Goal: Task Accomplishment & Management: Use online tool/utility

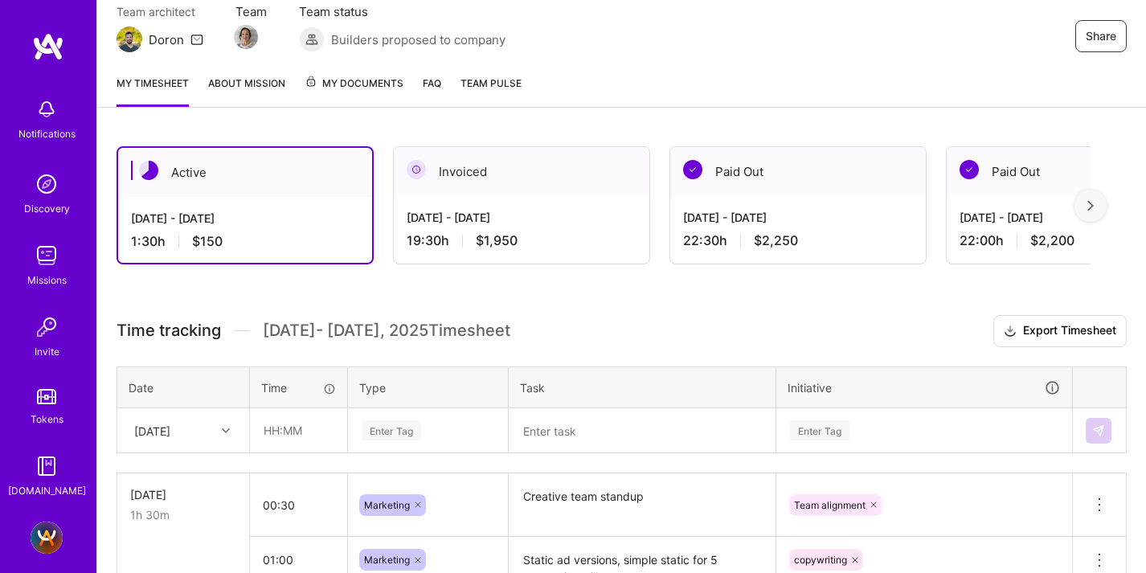
scroll to position [156, 0]
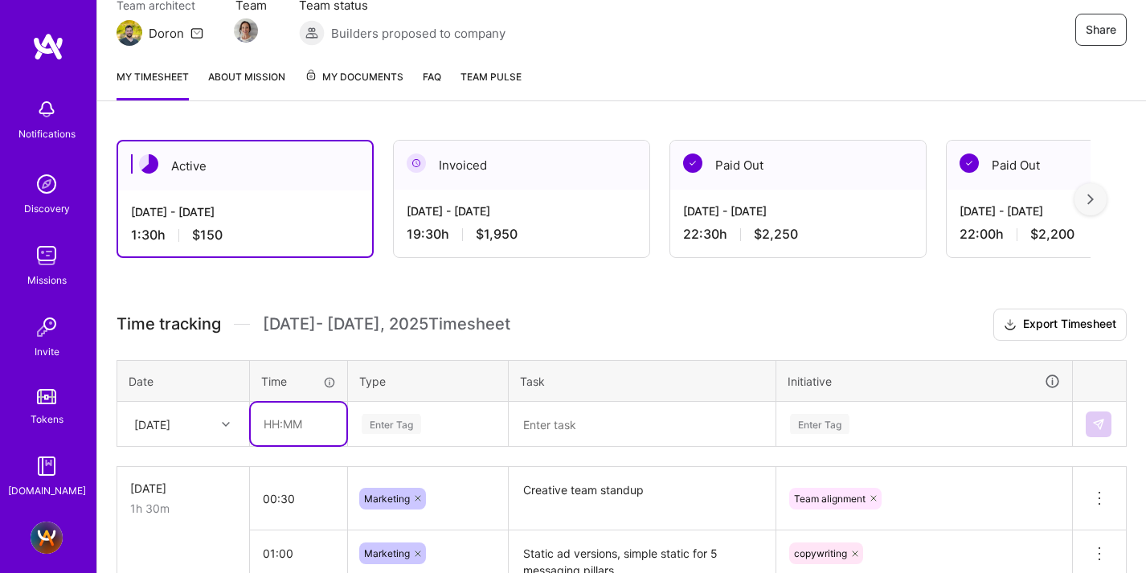
click at [284, 421] on input "text" at bounding box center [299, 423] width 96 height 43
type input "00:30"
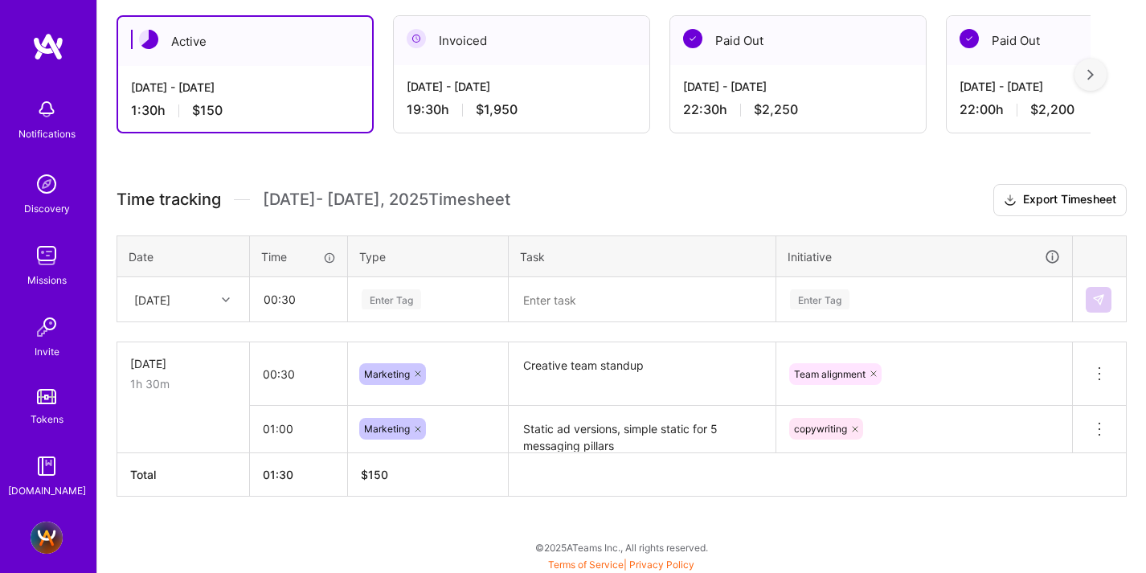
click at [378, 321] on div "Enter Tag" at bounding box center [428, 300] width 158 height 42
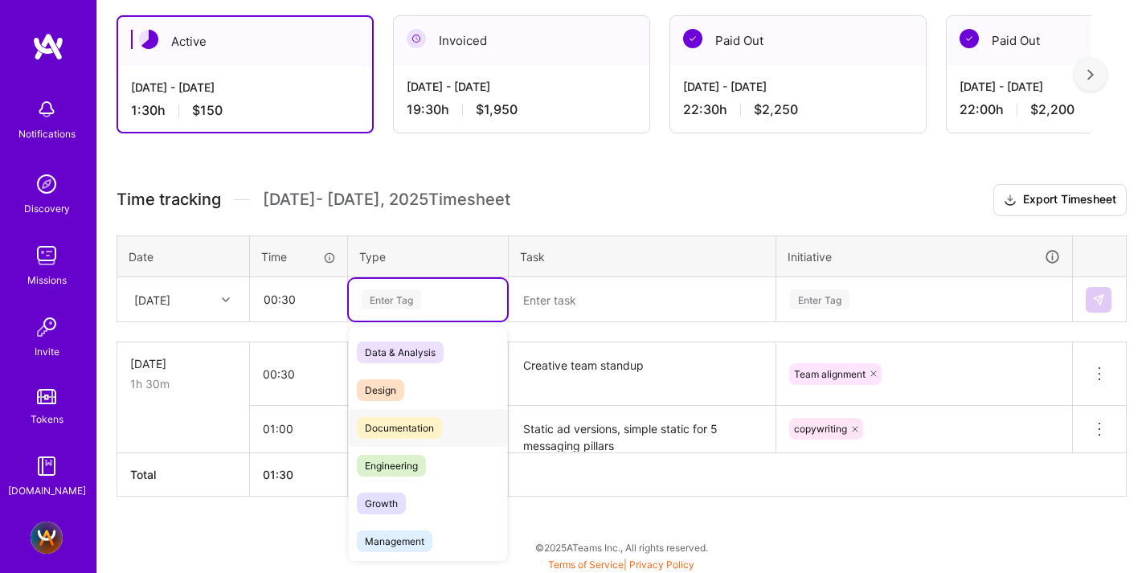
scroll to position [281, 0]
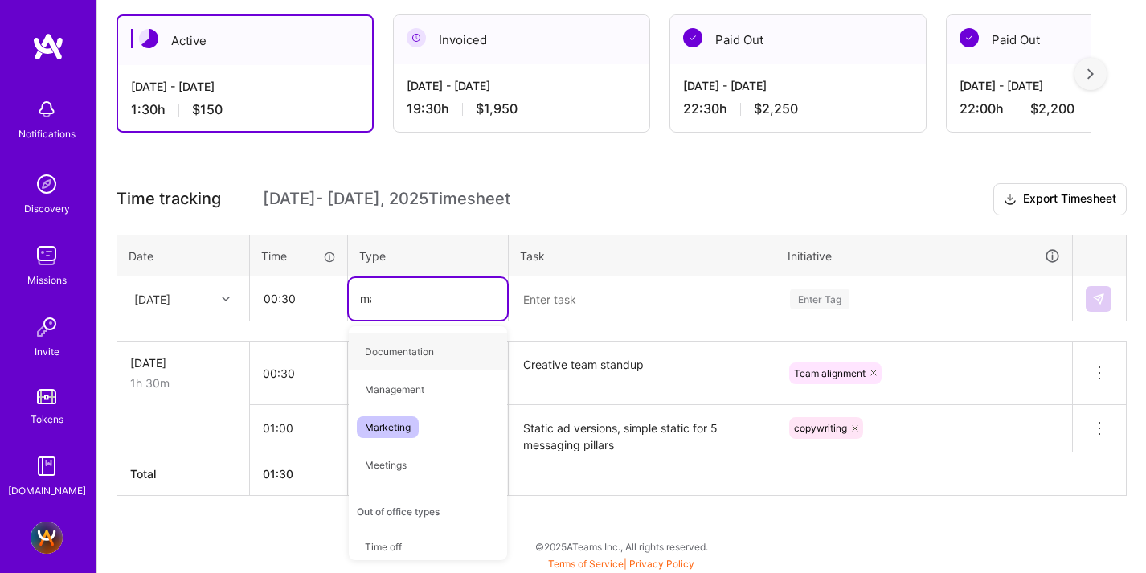
type input "mark"
click at [372, 349] on span "Marketing" at bounding box center [388, 352] width 62 height 22
click at [596, 288] on textarea at bounding box center [641, 299] width 263 height 42
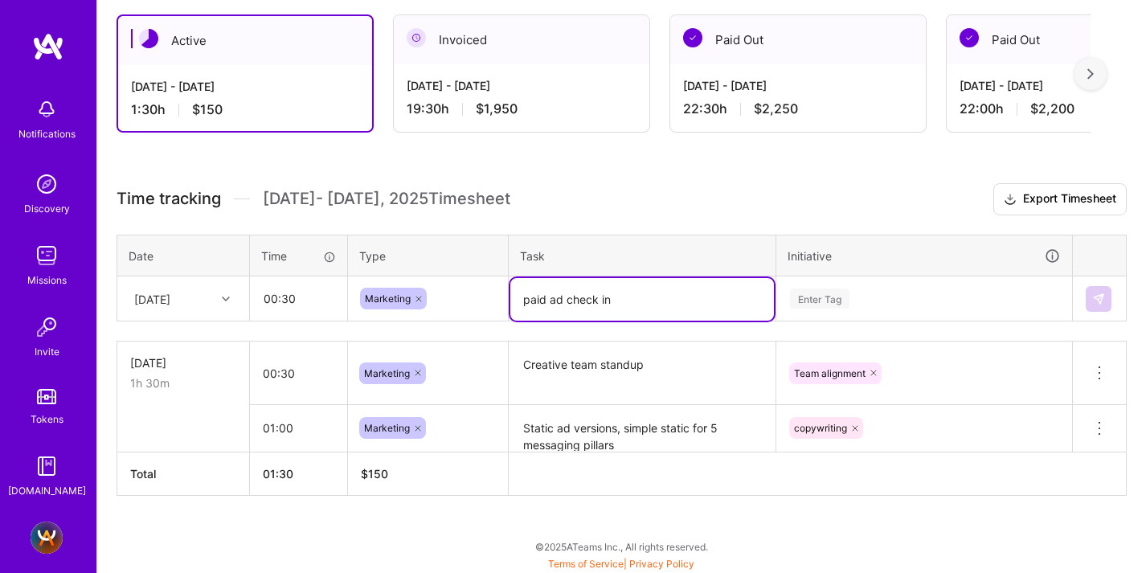
type textarea "paid ad check in"
click at [806, 296] on div "Enter Tag" at bounding box center [924, 299] width 294 height 42
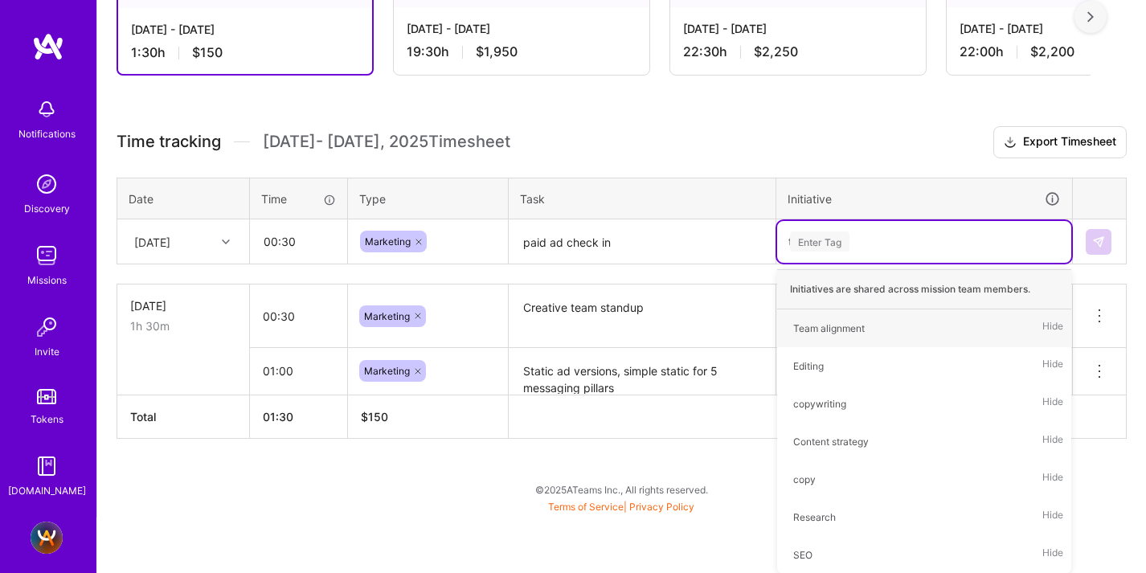
scroll to position [282, 0]
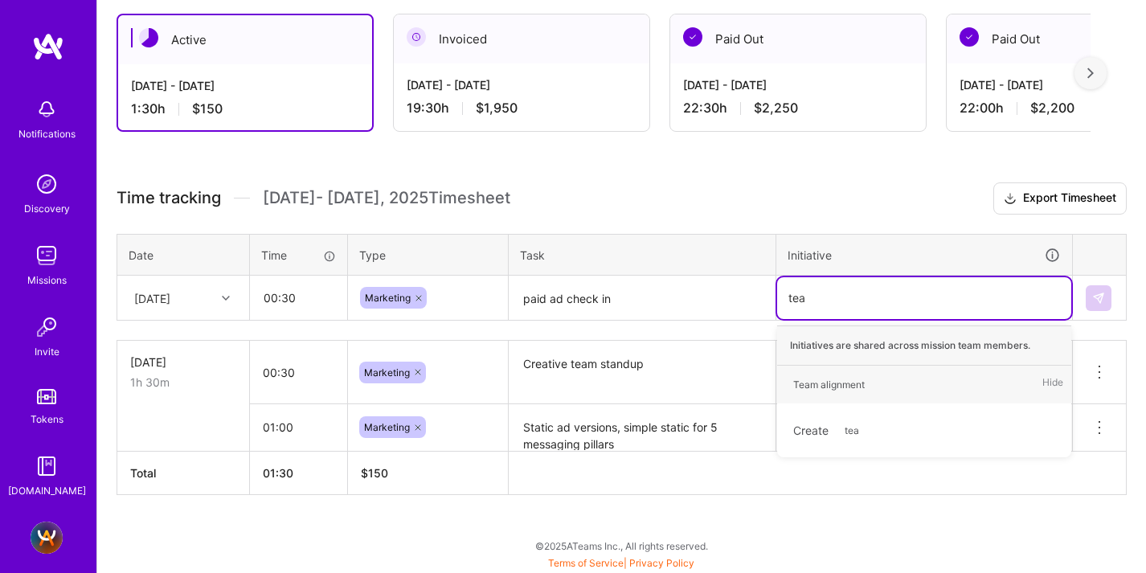
type input "team"
click at [818, 383] on div "Team alignment" at bounding box center [828, 384] width 71 height 17
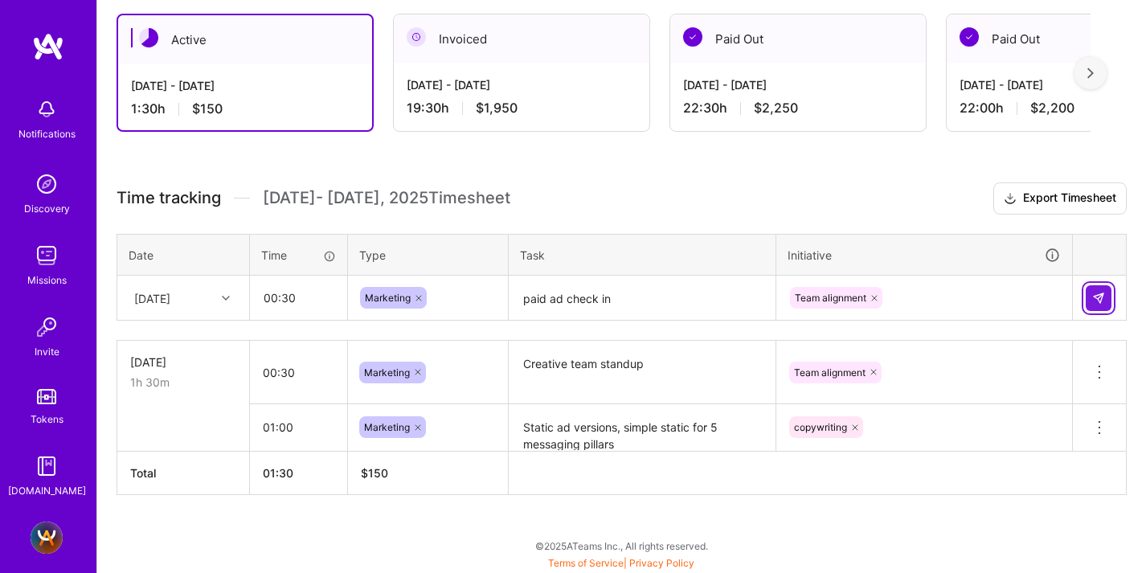
click at [1096, 282] on td at bounding box center [1099, 298] width 54 height 45
click at [1096, 295] on img at bounding box center [1098, 298] width 13 height 13
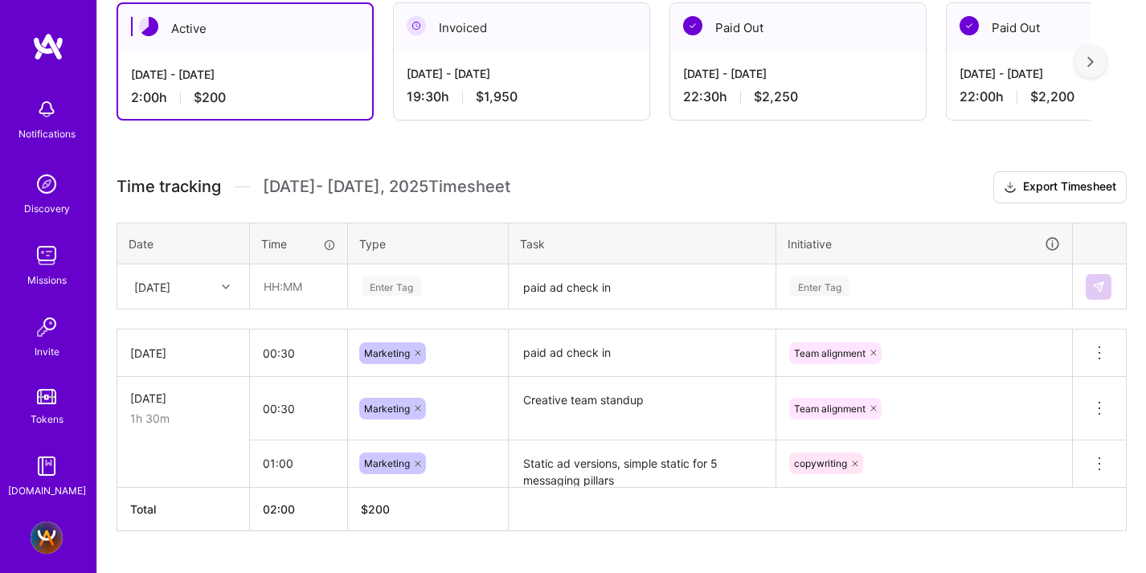
scroll to position [279, 0]
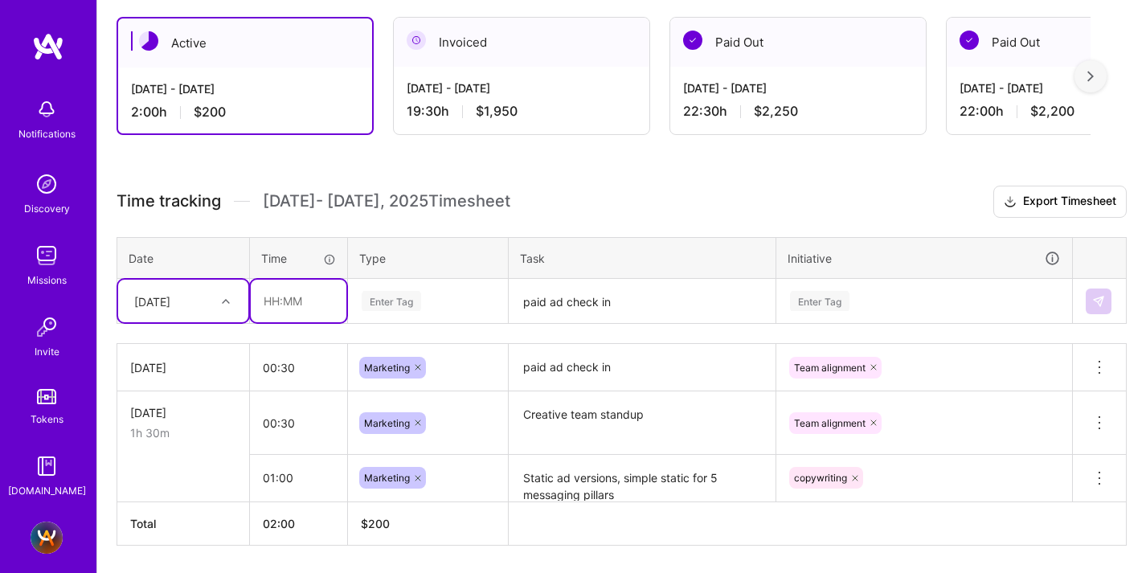
click at [292, 308] on input "text" at bounding box center [299, 301] width 96 height 43
type input "02:00"
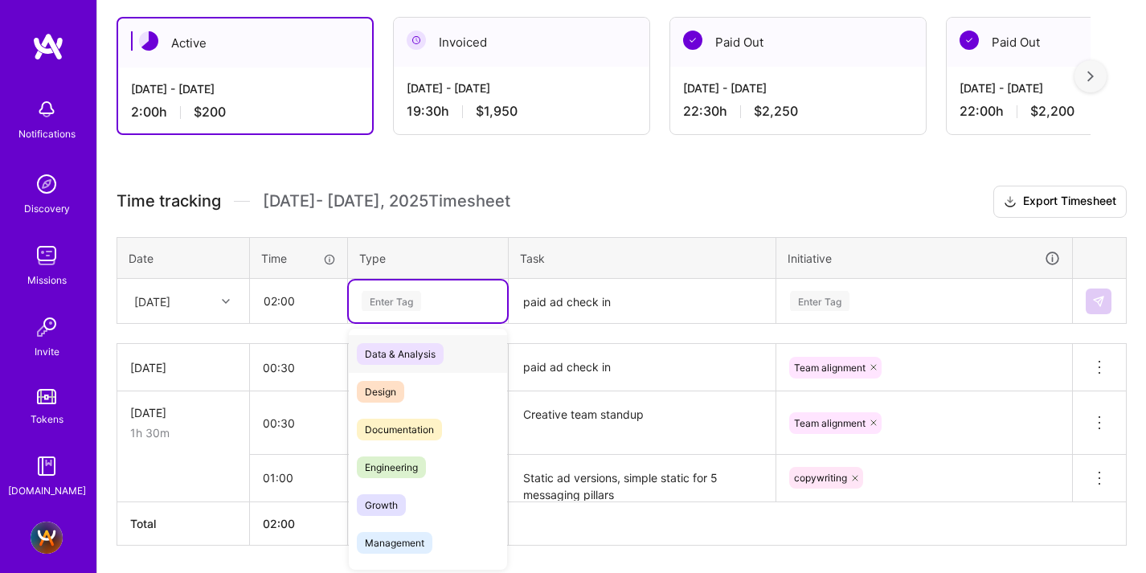
click at [386, 301] on div "Enter Tag" at bounding box center [390, 300] width 59 height 25
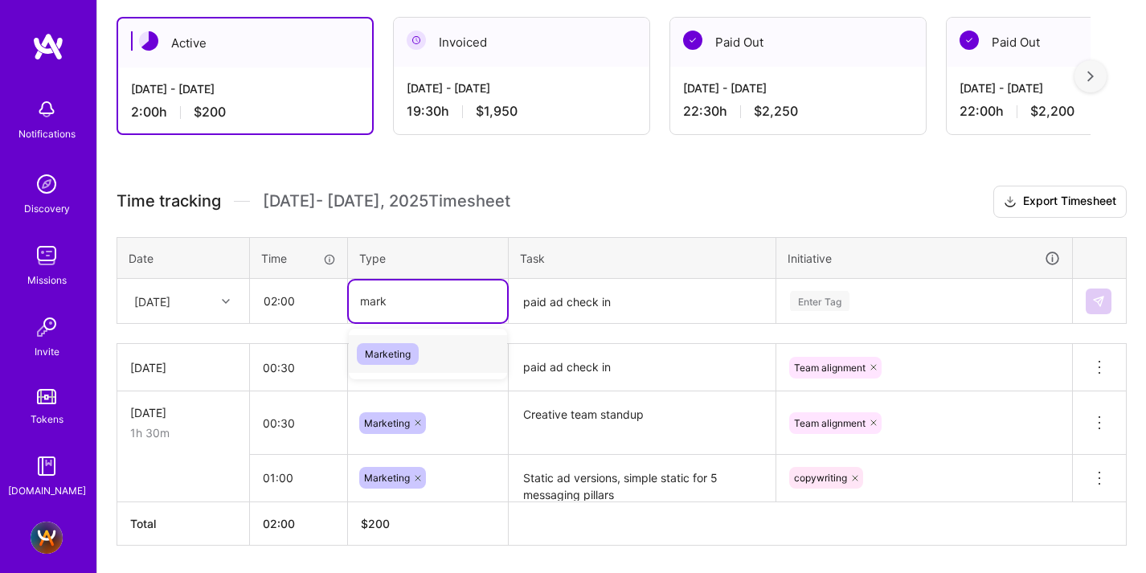
type input "marke"
click at [395, 343] on span "Marketing" at bounding box center [388, 354] width 62 height 22
click at [558, 297] on textarea "paid ad check in" at bounding box center [641, 301] width 263 height 43
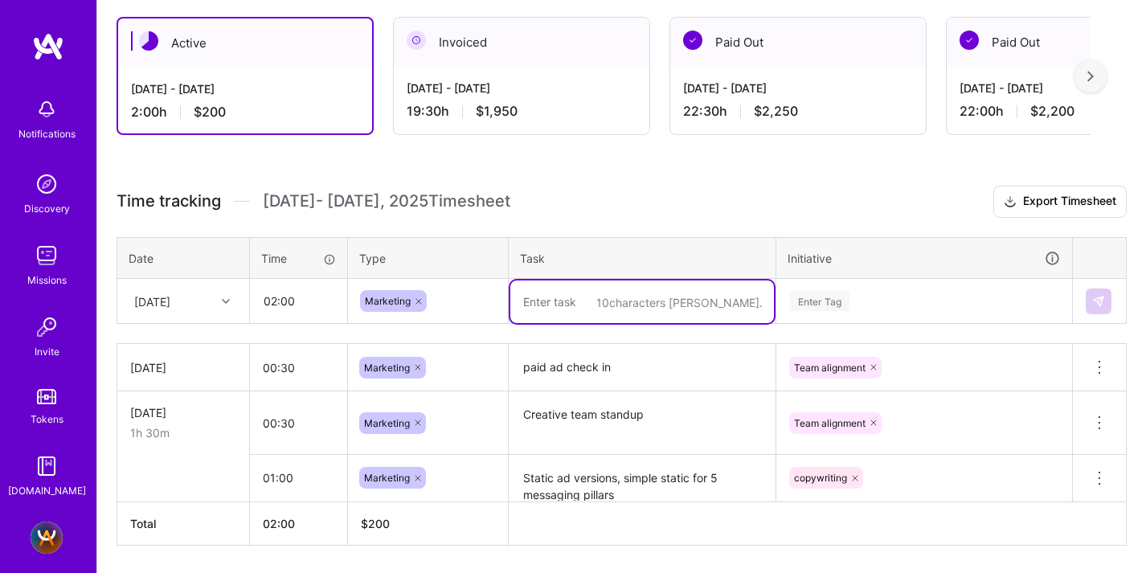
type textarea "a"
type textarea "Hackathon article"
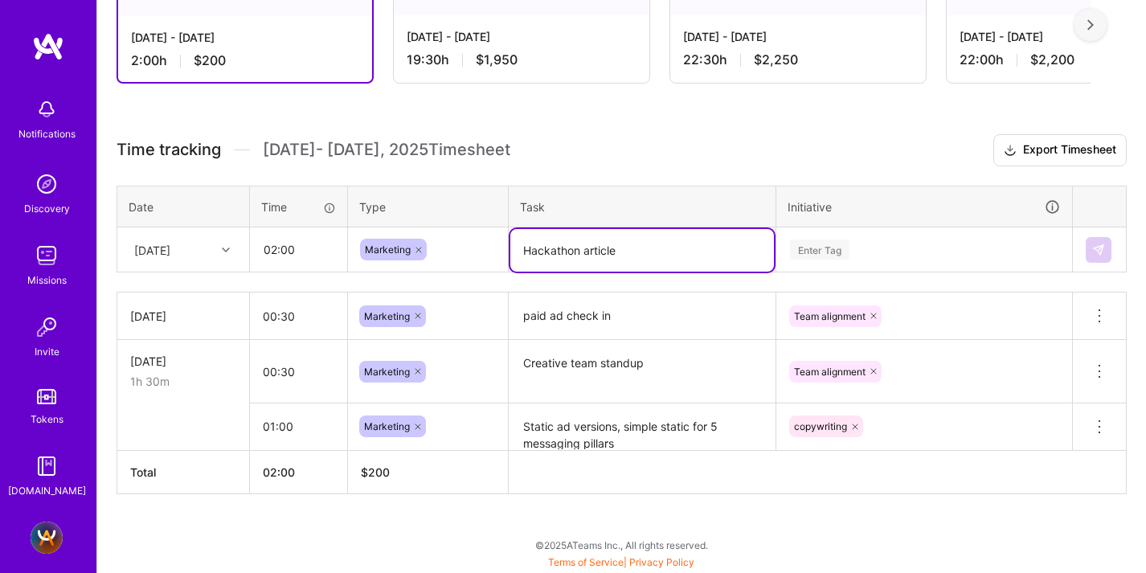
click at [820, 271] on div "Enter Tag" at bounding box center [924, 250] width 294 height 42
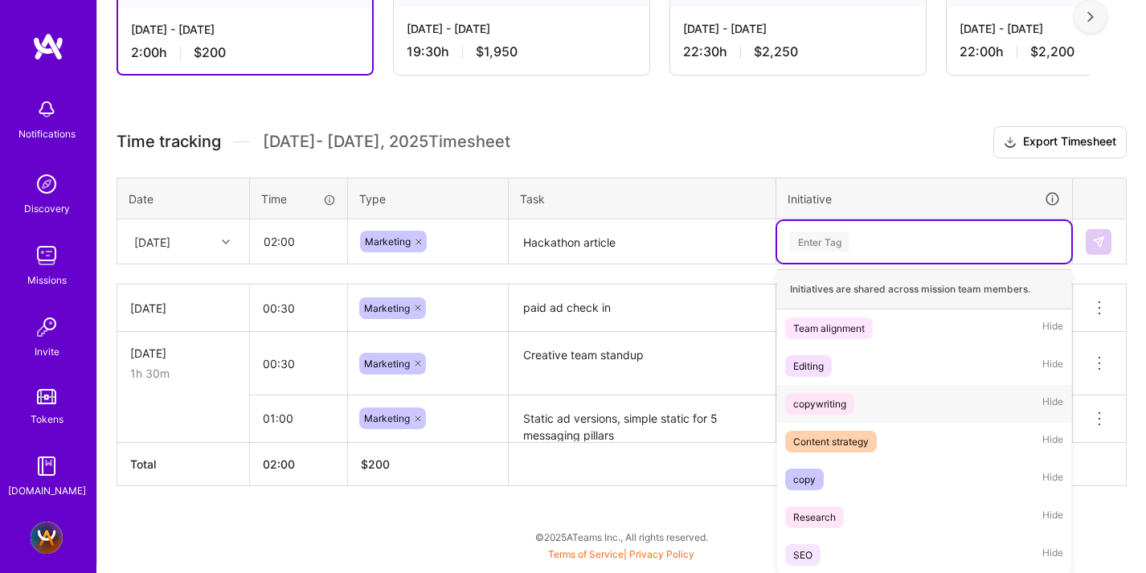
click at [815, 404] on div "copywriting" at bounding box center [819, 403] width 53 height 17
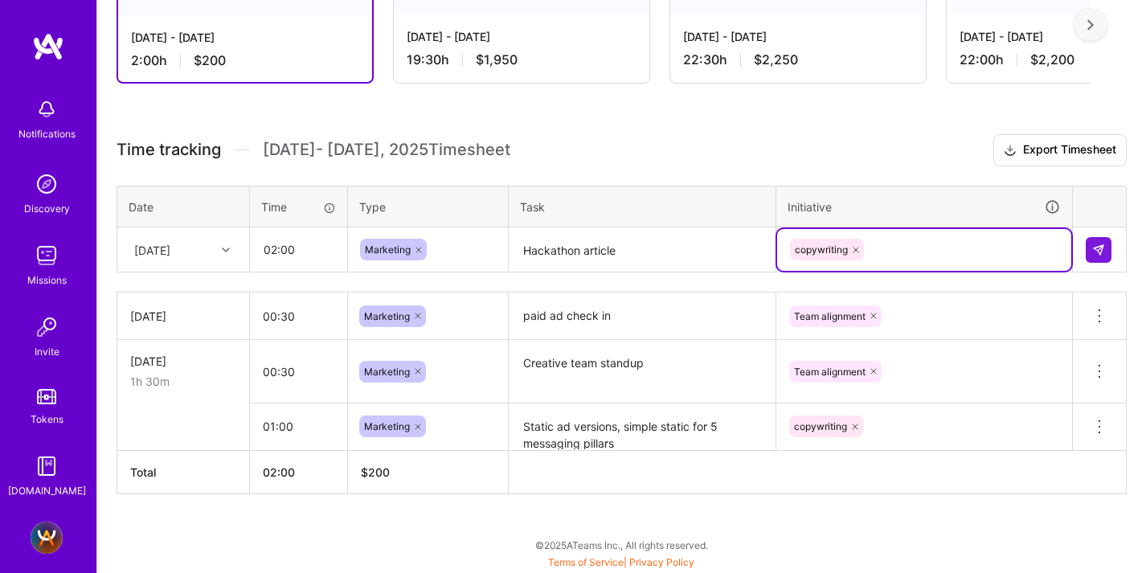
scroll to position [329, 0]
click at [1093, 246] on img at bounding box center [1098, 250] width 13 height 13
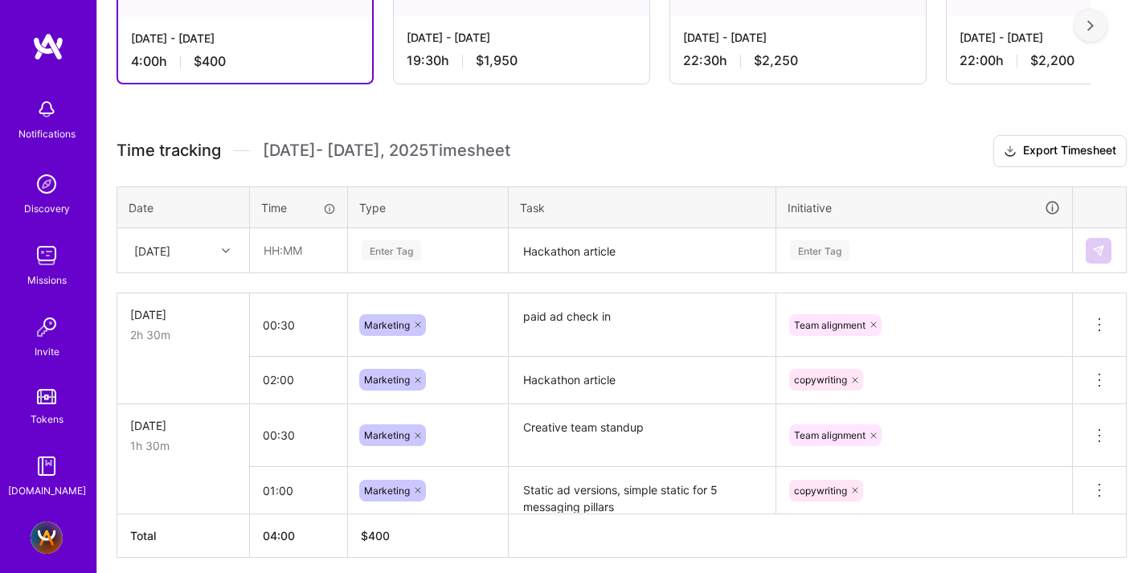
scroll to position [392, 0]
